Goal: Task Accomplishment & Management: Complete application form

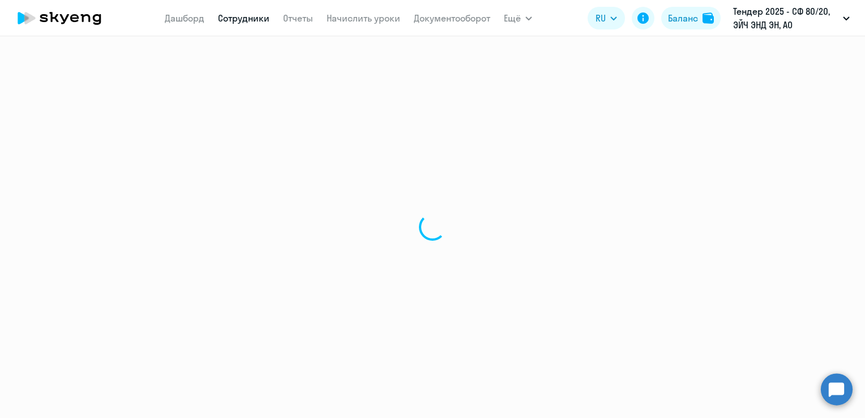
select select "english"
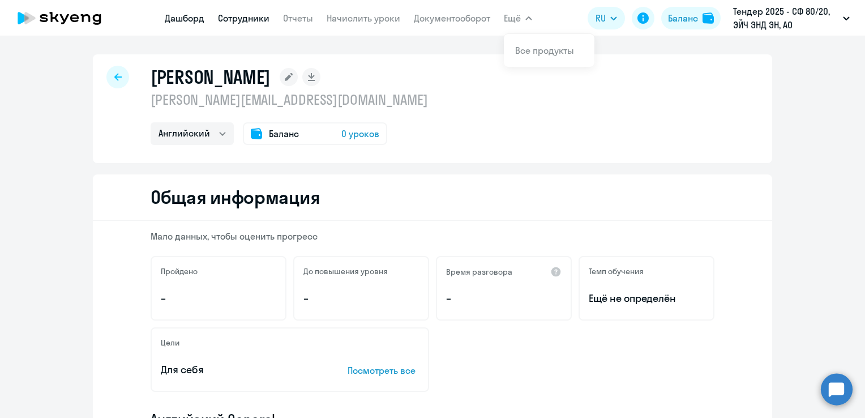
click at [189, 19] on link "Дашборд" at bounding box center [185, 17] width 40 height 11
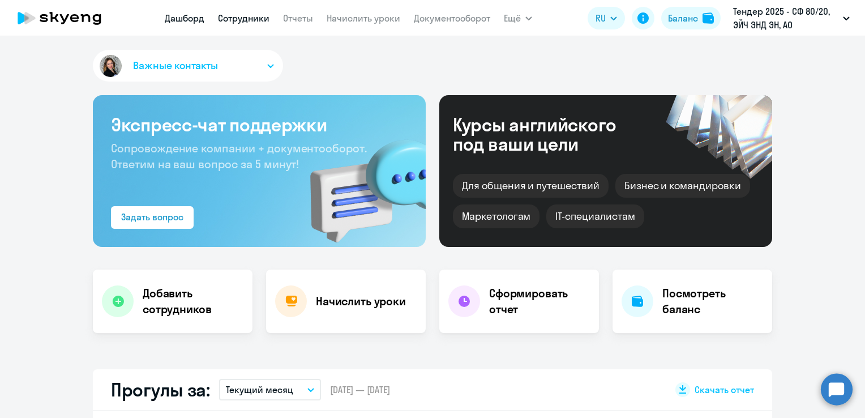
click at [230, 18] on link "Сотрудники" at bounding box center [244, 17] width 52 height 11
select select "30"
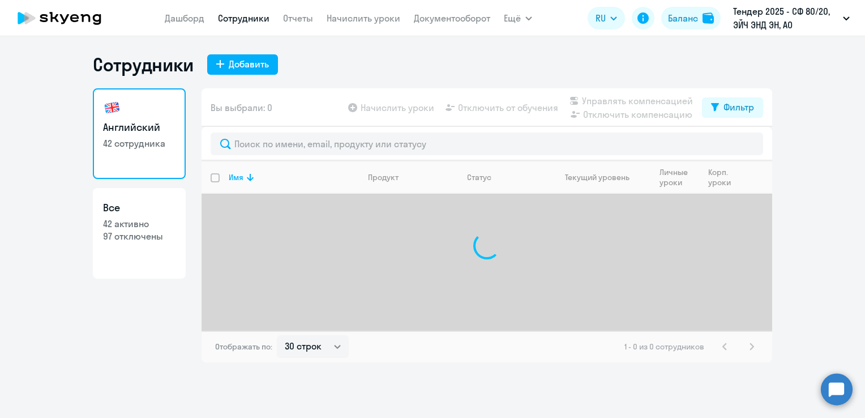
select select "30"
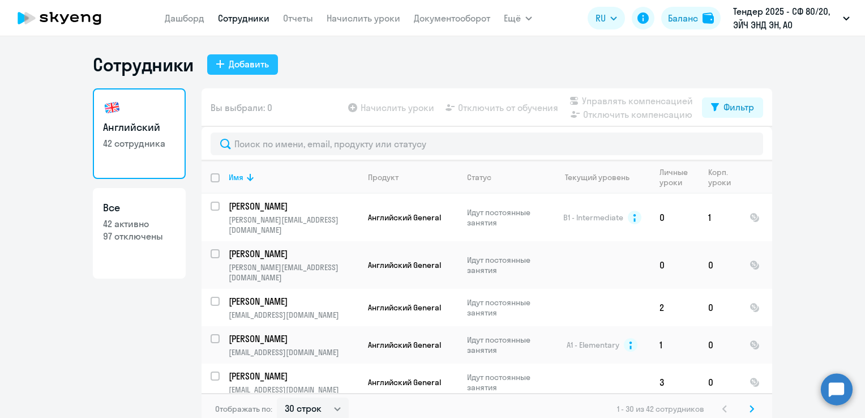
click at [229, 67] on div "Добавить" at bounding box center [249, 64] width 40 height 14
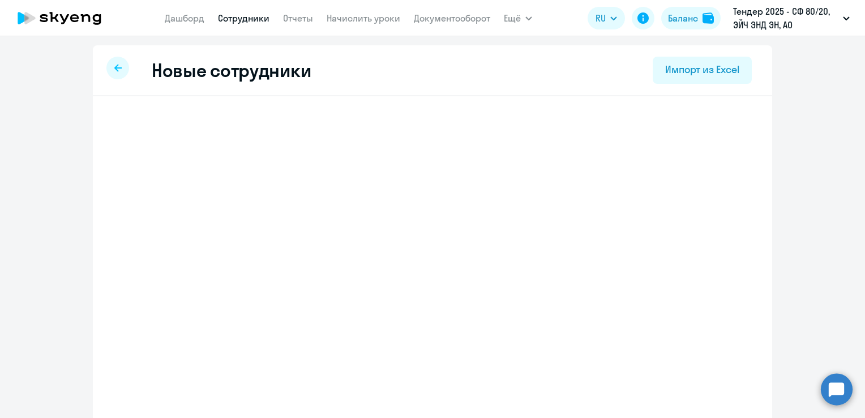
select select "english_adult_not_native_speaker"
select select "3"
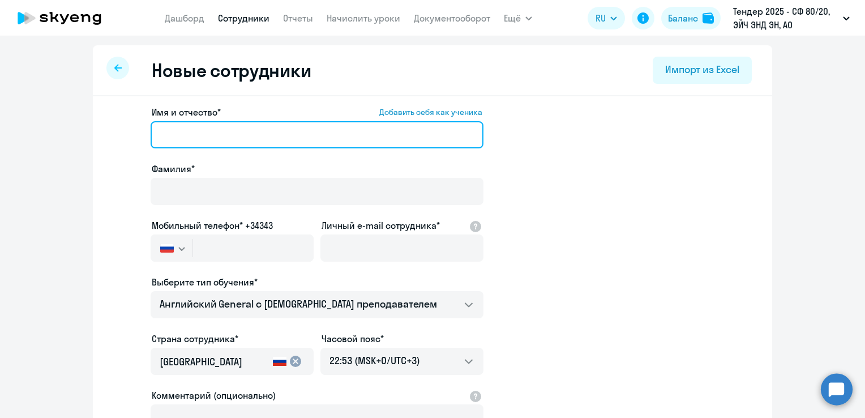
click at [167, 135] on input "Имя и отчество* Добавить себя как ученика" at bounding box center [317, 134] width 333 height 27
paste input "Карловская Вероника"
drag, startPoint x: 284, startPoint y: 134, endPoint x: 214, endPoint y: 131, distance: 69.7
click at [214, 131] on input "Карловская Вероника" at bounding box center [317, 134] width 333 height 27
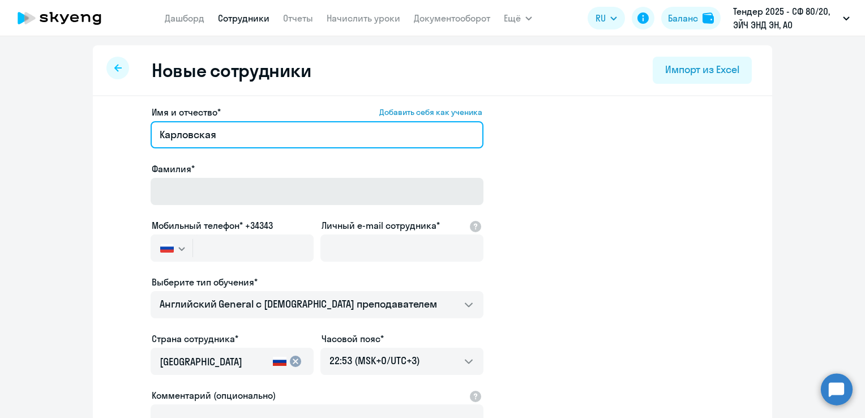
type input "Карловская"
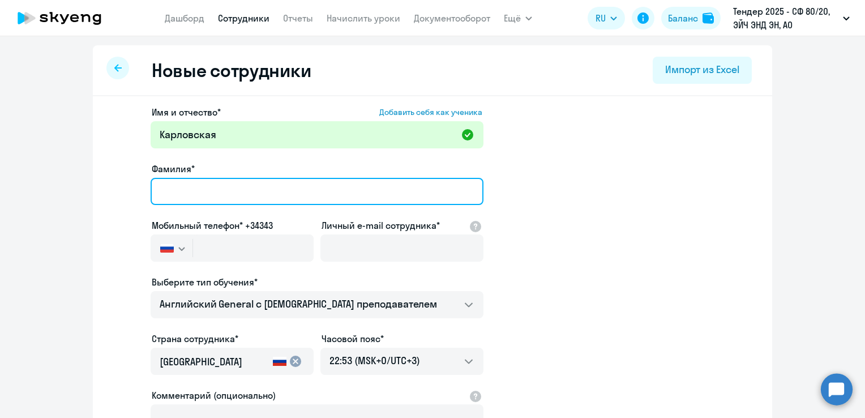
click at [188, 183] on input "Фамилия*" at bounding box center [317, 191] width 333 height 27
paste input "Вероника"
click at [188, 183] on input "Вероника" at bounding box center [317, 191] width 333 height 27
type input "Вероника"
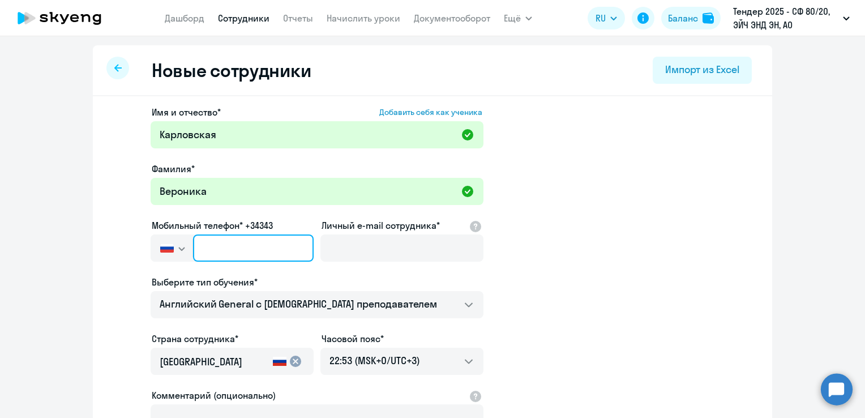
click at [232, 246] on input "text" at bounding box center [253, 247] width 121 height 27
paste input "+7 981 899-02-10"
type input "+7 981 899-02-10"
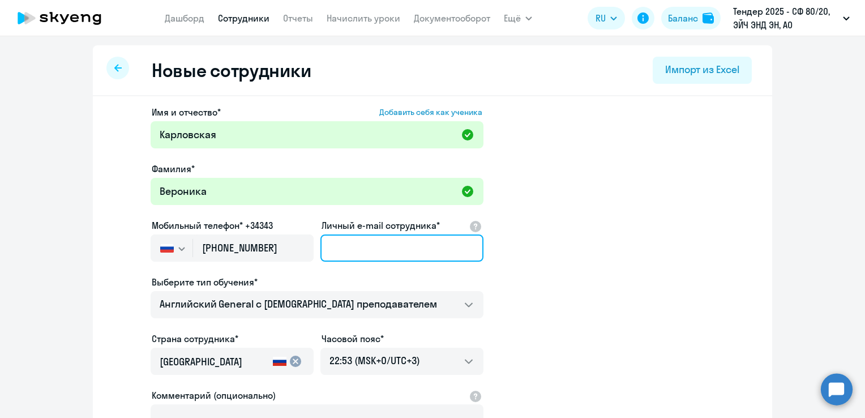
click at [361, 257] on input "Личный e-mail сотрудника*" at bounding box center [401, 247] width 163 height 27
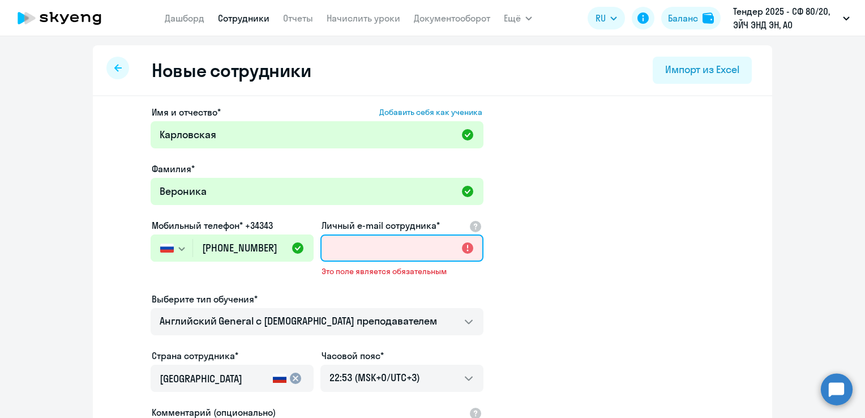
paste input "KARLOVSKAYA Veronika <Veronika.KARLOVSKAYA@corphn.com>"
drag, startPoint x: 386, startPoint y: 248, endPoint x: 254, endPoint y: 245, distance: 131.4
click at [254, 245] on div "Имя и отчество* Добавить себя как ученика Карловская Фамилия* Вероника Мобильны…" at bounding box center [317, 315] width 333 height 421
click at [451, 251] on input "Veronika.KARLOVSKAYA@corphn.com>" at bounding box center [401, 247] width 163 height 27
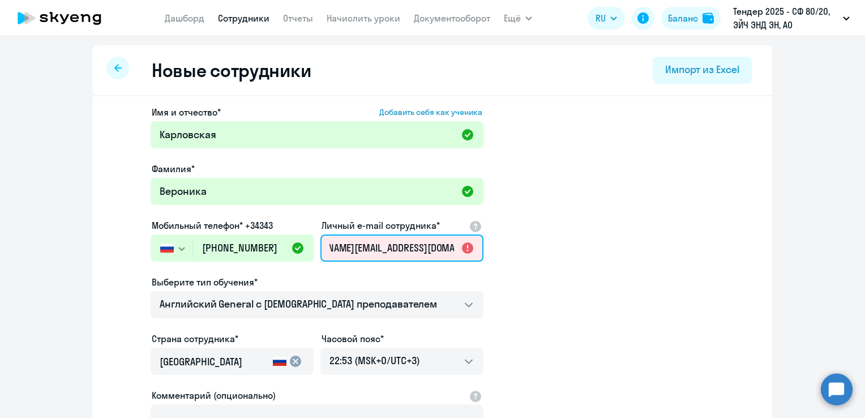
scroll to position [0, 38]
type input "Veronika.KARLOVSKAYA@corphn.com"
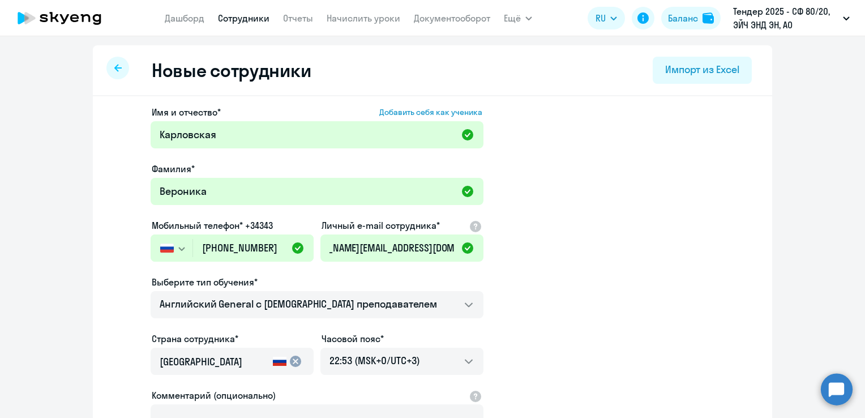
click at [547, 246] on app-new-student-form "Имя и отчество* Добавить себя как ученика Карловская Фамилия* Вероника Мобильны…" at bounding box center [432, 307] width 643 height 404
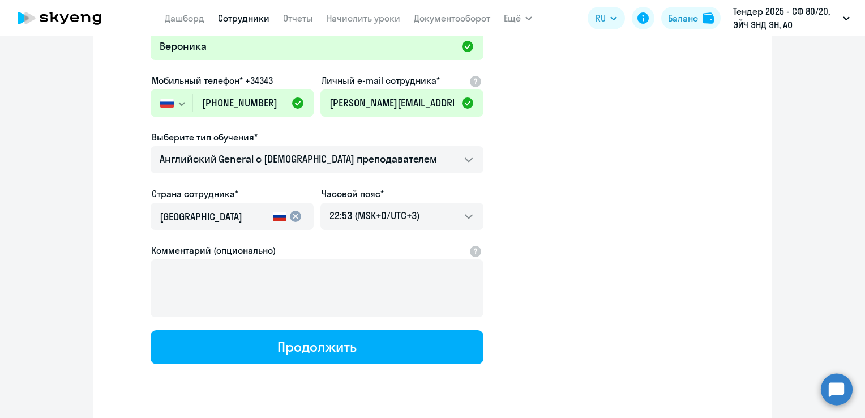
scroll to position [174, 0]
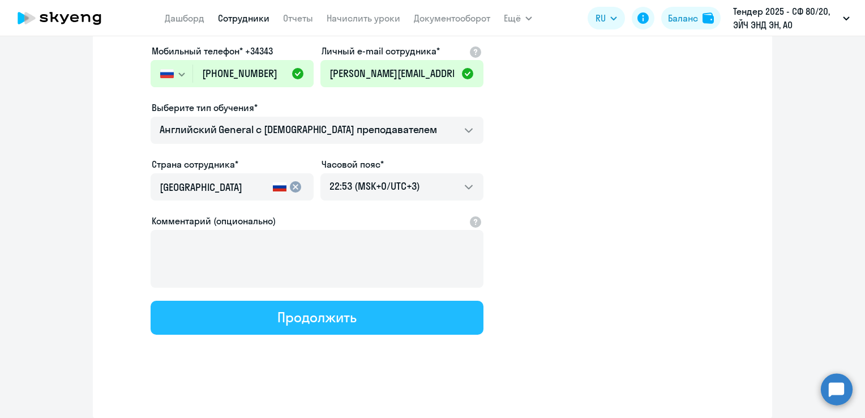
click at [318, 318] on div "Продолжить" at bounding box center [316, 317] width 79 height 18
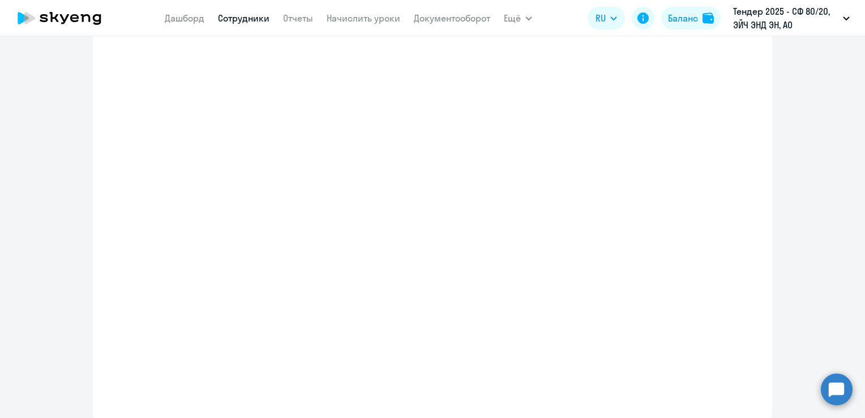
select select "english_adult_not_native_speaker"
select select "3"
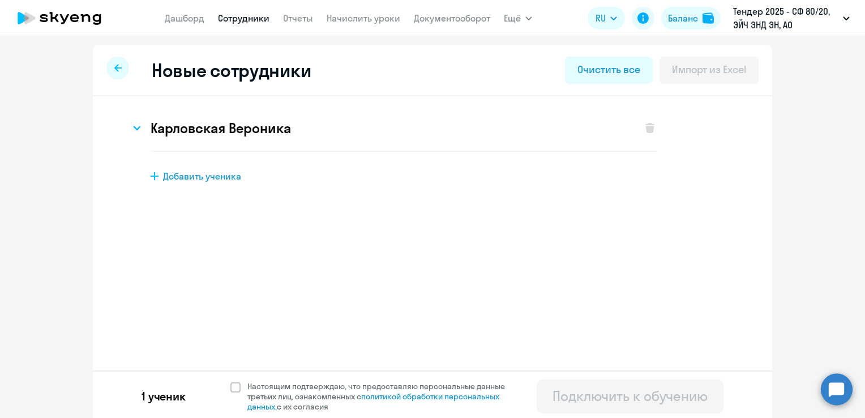
scroll to position [3, 0]
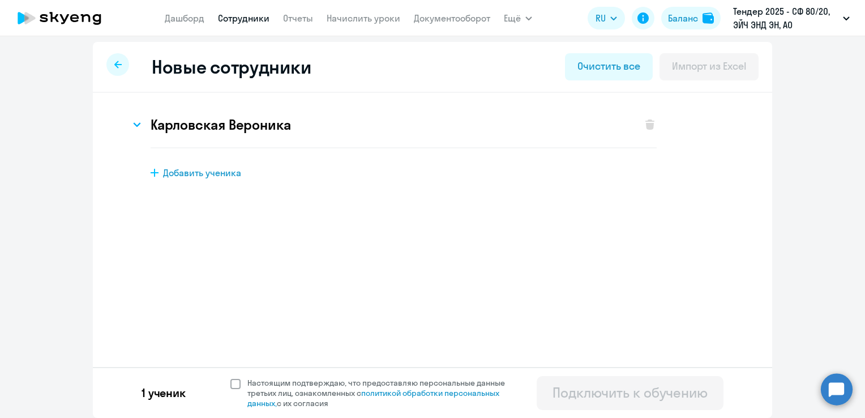
click at [232, 381] on span at bounding box center [235, 384] width 10 height 10
click at [230, 378] on input "Настоящим подтверждаю, что предоставляю персональные данные третьих лиц, ознако…" at bounding box center [230, 377] width 1 height 1
checkbox input "true"
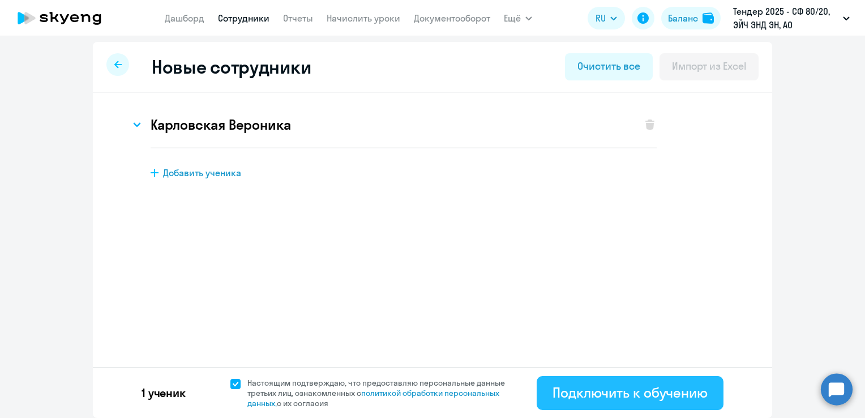
click at [584, 391] on div "Подключить к обучению" at bounding box center [630, 392] width 155 height 18
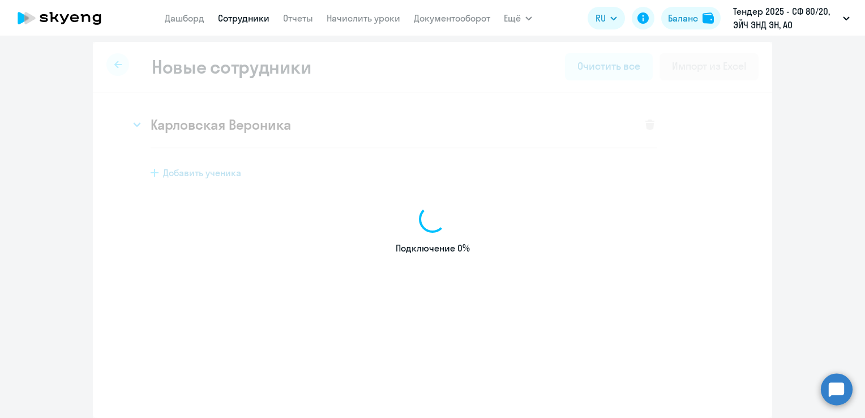
select select "english_adult_not_native_speaker"
select select "3"
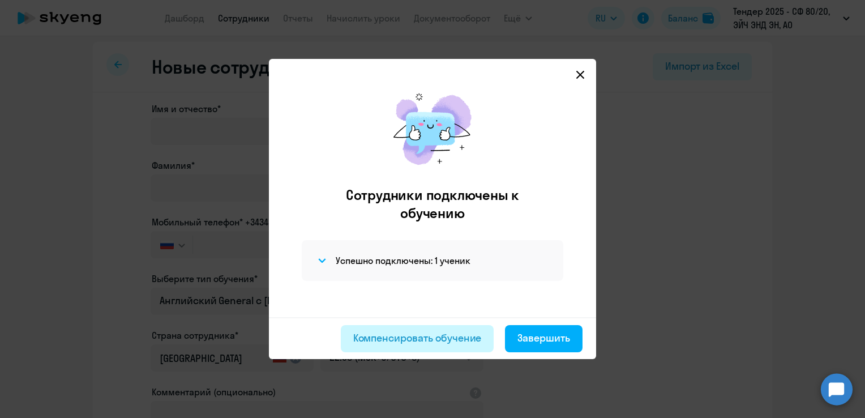
click at [439, 333] on div "Компенсировать обучение" at bounding box center [417, 338] width 129 height 15
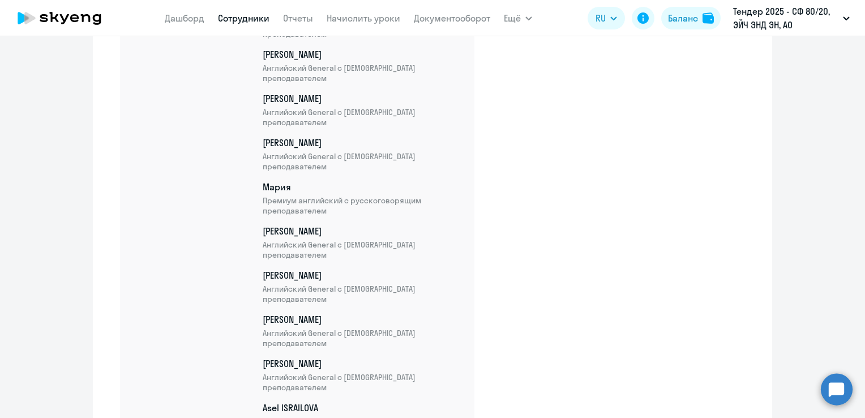
scroll to position [1825, 0]
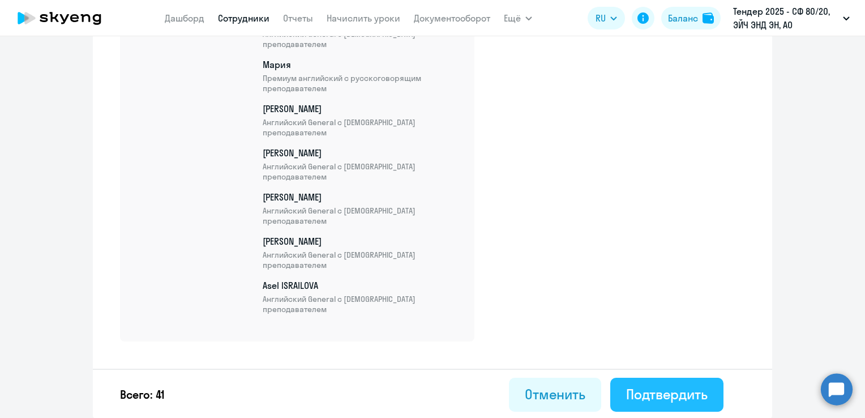
click at [673, 391] on div "Подтвердить" at bounding box center [667, 394] width 82 height 18
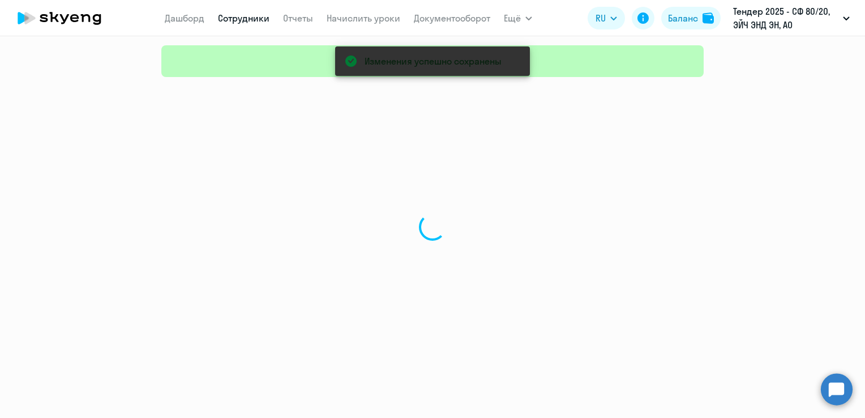
select select "30"
